Goal: Find specific page/section

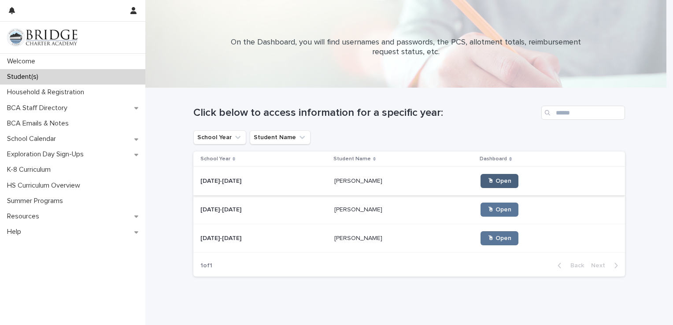
click at [487, 181] on span "🖱 Open" at bounding box center [499, 181] width 24 height 6
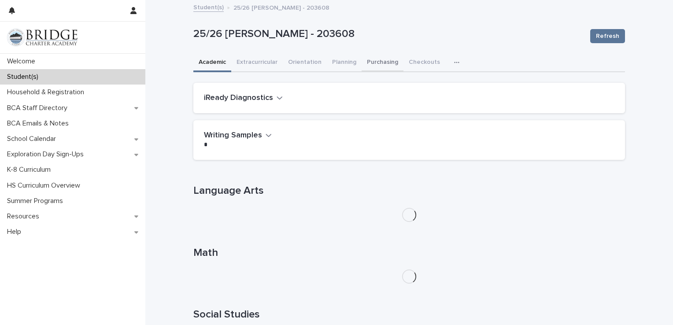
click at [377, 60] on button "Purchasing" at bounding box center [383, 63] width 42 height 18
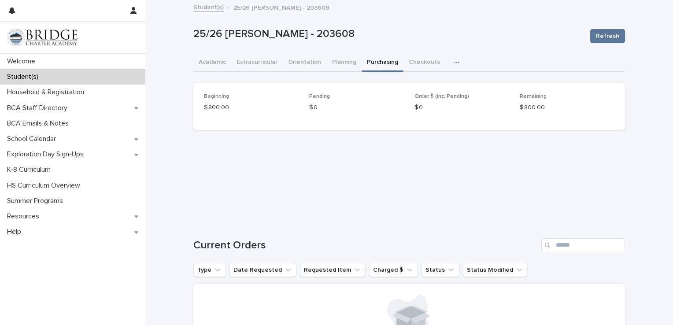
click at [210, 8] on link "Student(s)" at bounding box center [208, 7] width 30 height 10
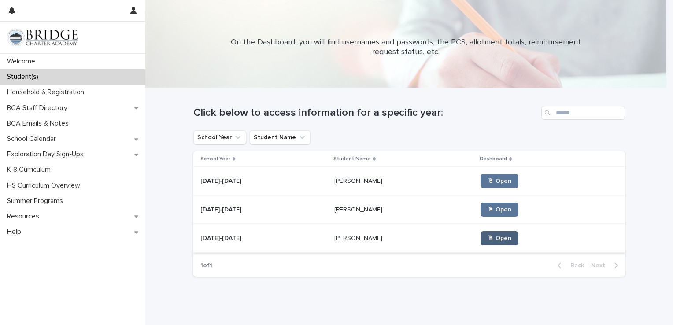
click at [487, 240] on span "🖱 Open" at bounding box center [499, 238] width 24 height 6
